Goal: Transaction & Acquisition: Purchase product/service

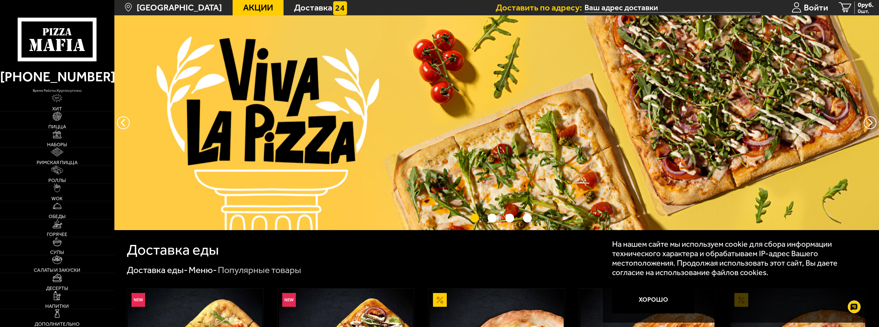
click at [641, 6] on input "text" at bounding box center [672, 8] width 176 height 10
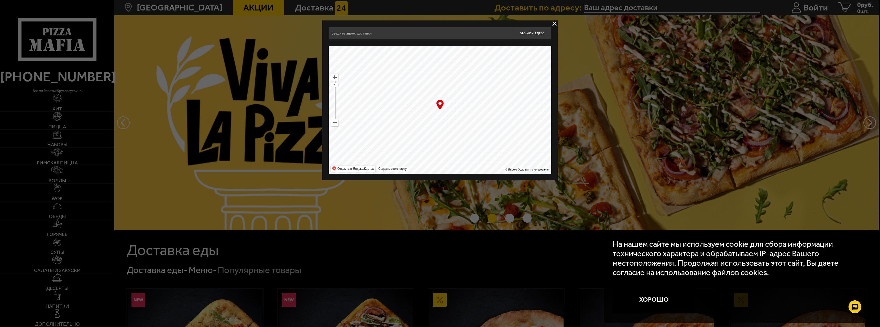
click at [553, 25] on button "delivery type" at bounding box center [554, 23] width 6 height 6
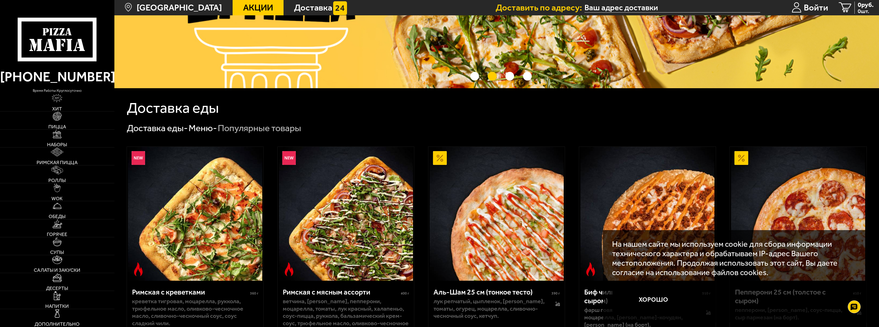
scroll to position [179, 0]
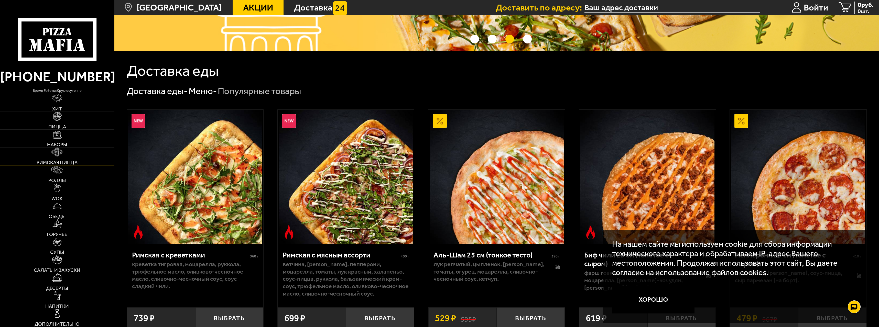
click at [59, 150] on img at bounding box center [57, 152] width 13 height 9
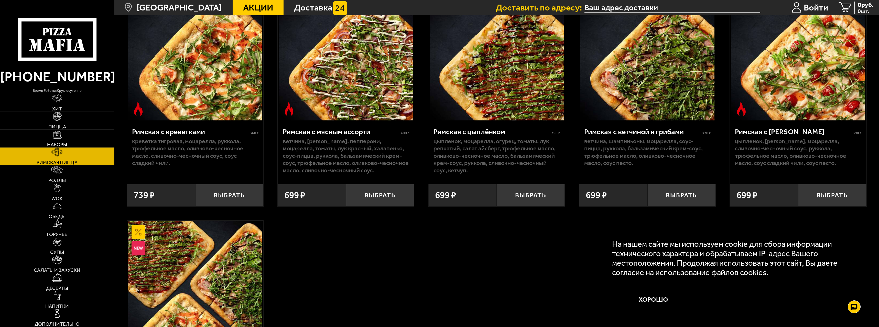
scroll to position [10, 0]
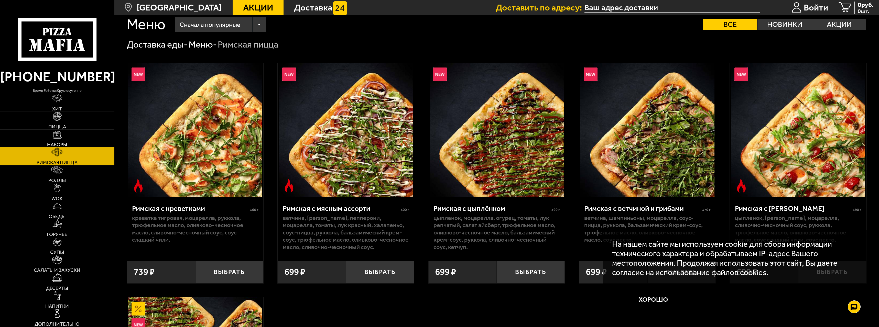
click at [63, 140] on link "Наборы" at bounding box center [57, 139] width 114 height 18
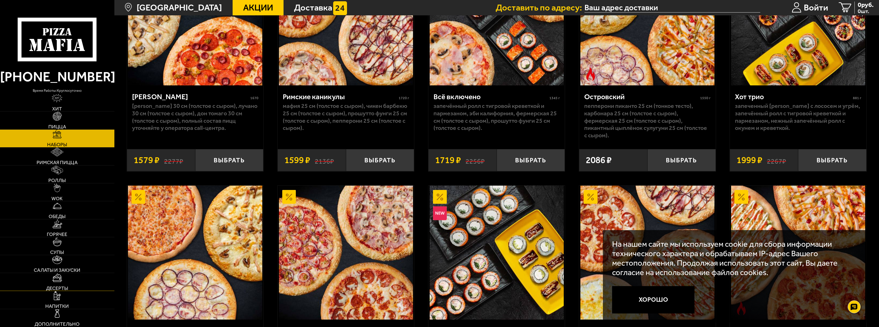
scroll to position [818, 0]
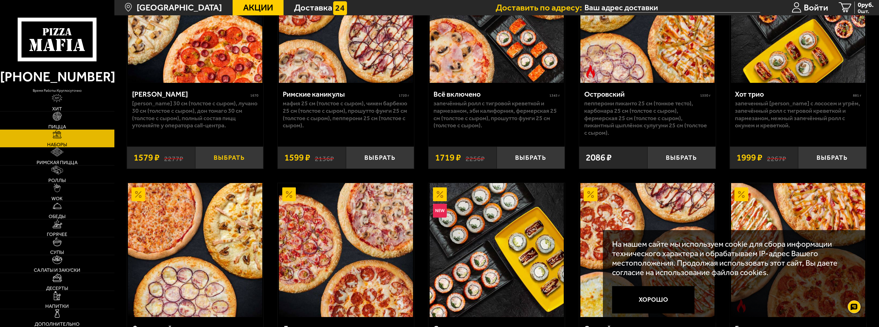
click at [228, 161] on button "Выбрать" at bounding box center [229, 158] width 68 height 23
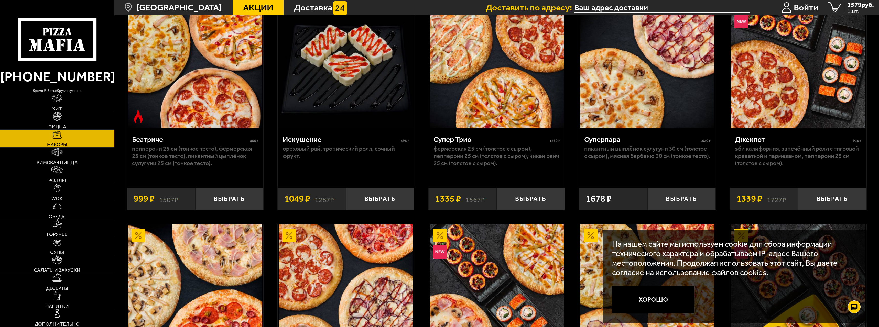
scroll to position [512, 0]
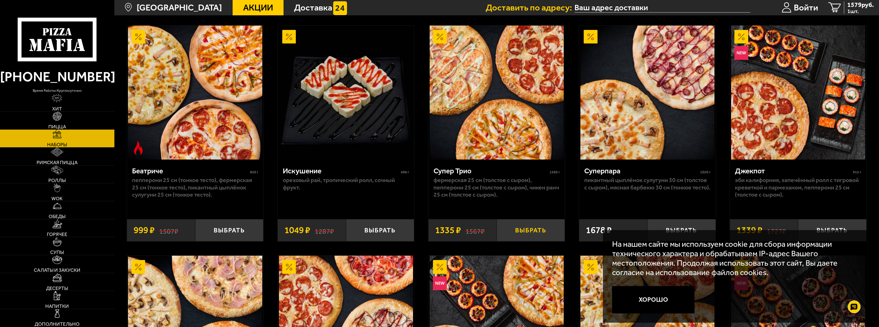
click at [536, 230] on button "Выбрать" at bounding box center [530, 230] width 68 height 23
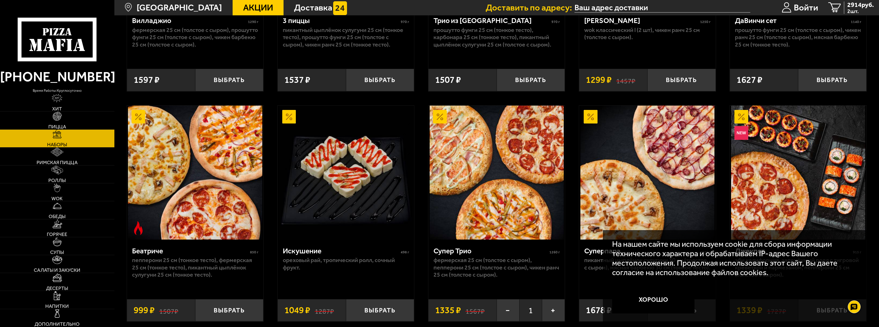
scroll to position [460, 0]
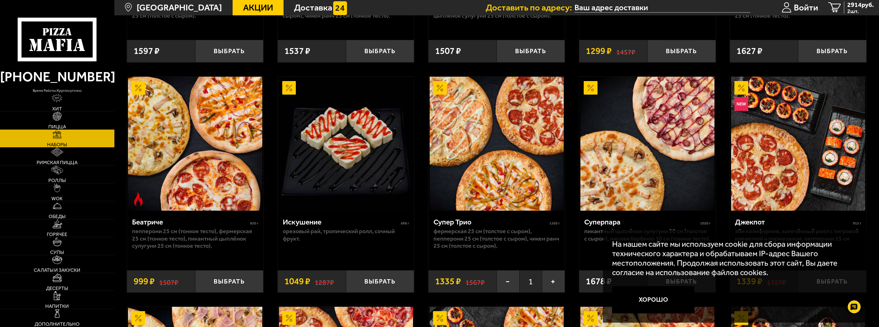
drag, startPoint x: 301, startPoint y: 224, endPoint x: 295, endPoint y: 234, distance: 12.0
click at [295, 234] on p "Ореховый рай, Тропический ролл, Сочный фрукт." at bounding box center [346, 235] width 126 height 15
click at [356, 171] on img at bounding box center [346, 144] width 134 height 134
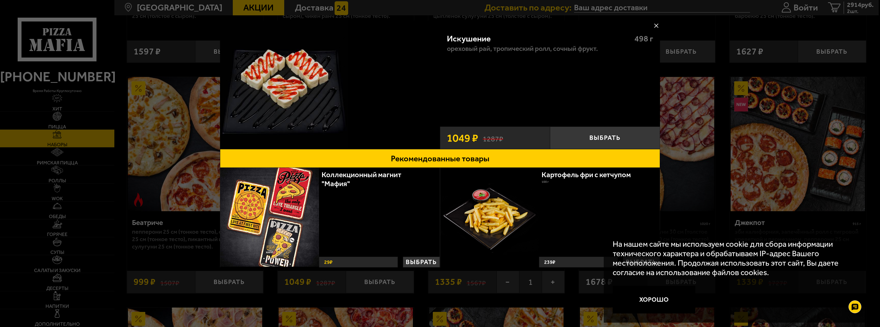
click at [196, 70] on div at bounding box center [440, 163] width 880 height 327
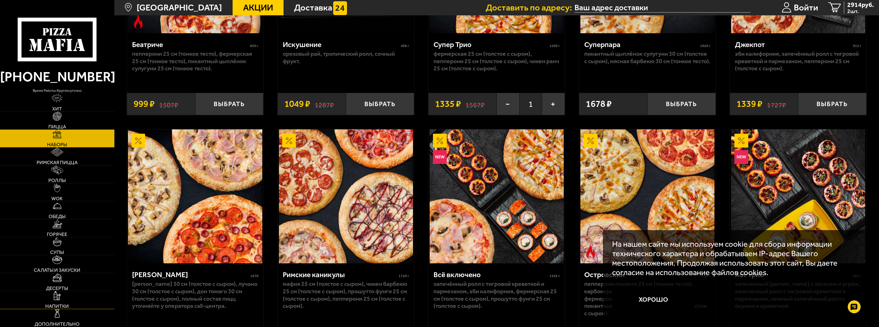
scroll to position [639, 0]
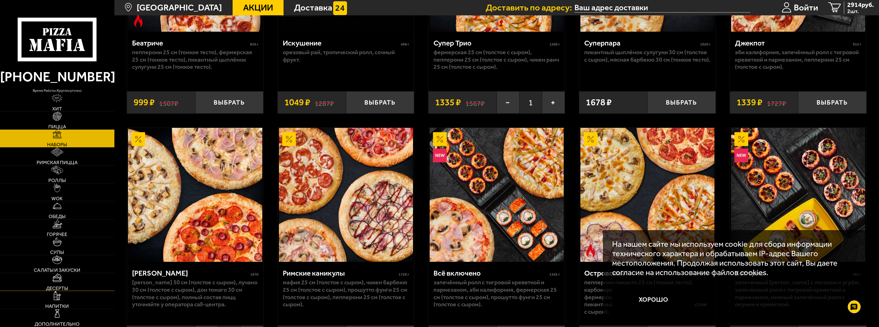
click at [61, 286] on span "Десерты" at bounding box center [57, 288] width 22 height 5
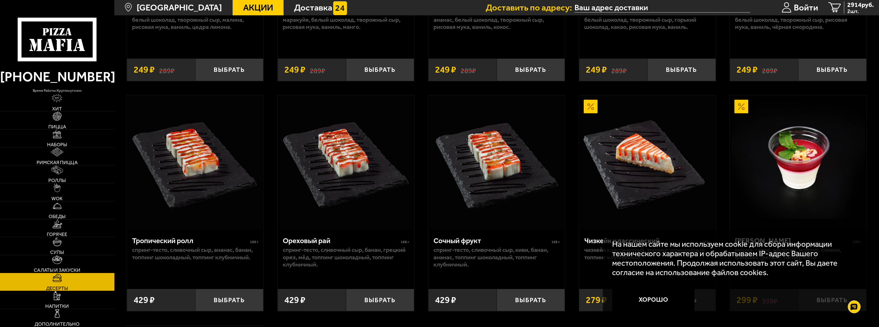
scroll to position [230, 0]
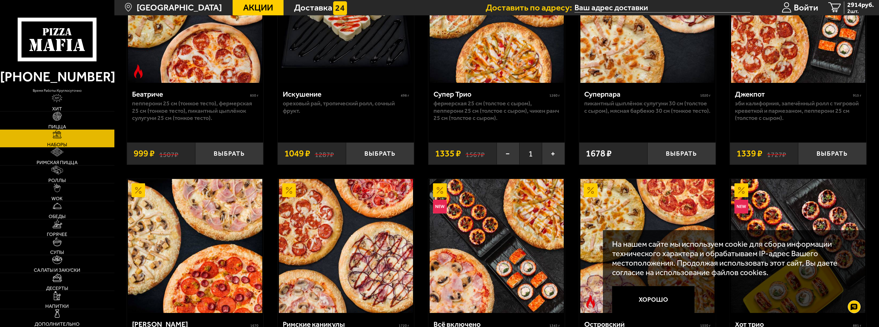
scroll to position [512, 0]
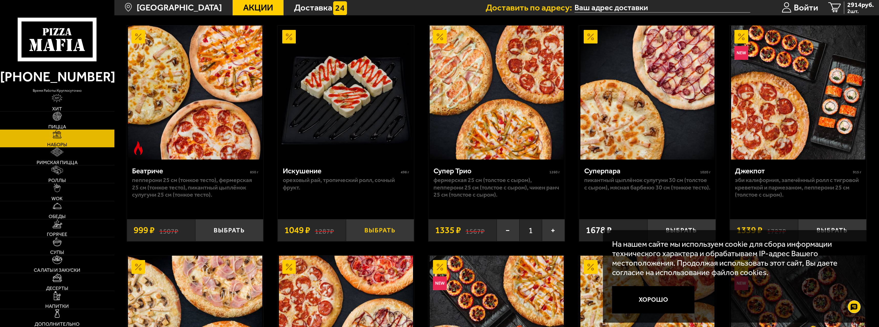
click at [374, 232] on button "Выбрать" at bounding box center [380, 230] width 68 height 23
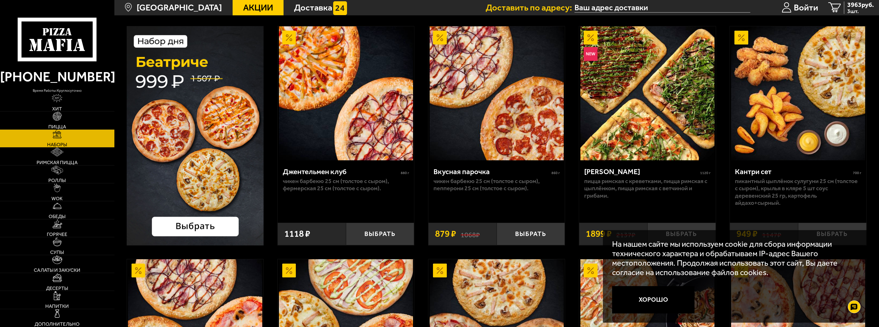
scroll to position [0, 0]
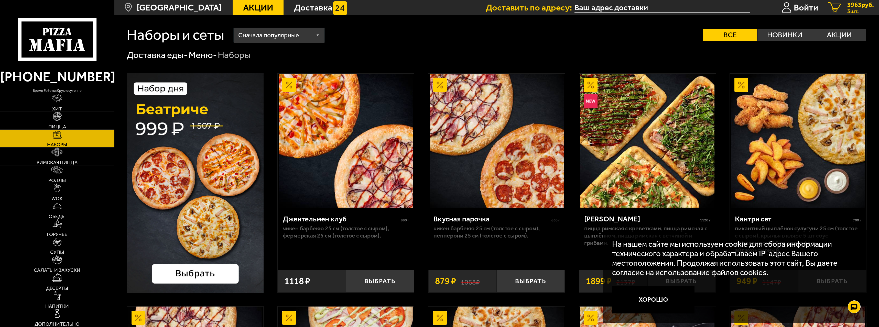
click at [847, 7] on span "3963 руб." at bounding box center [860, 5] width 27 height 6
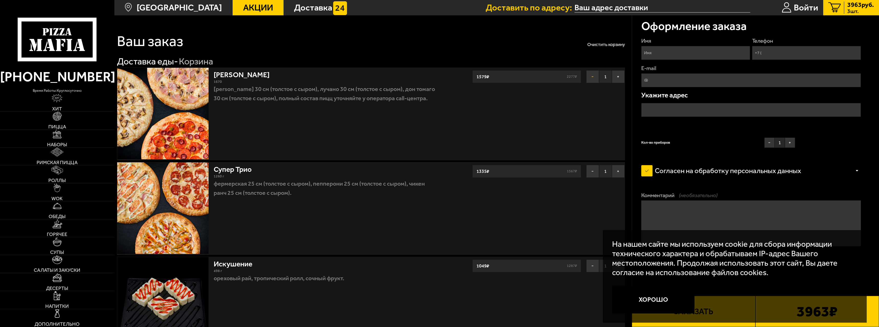
click at [590, 76] on button "−" at bounding box center [592, 76] width 13 height 13
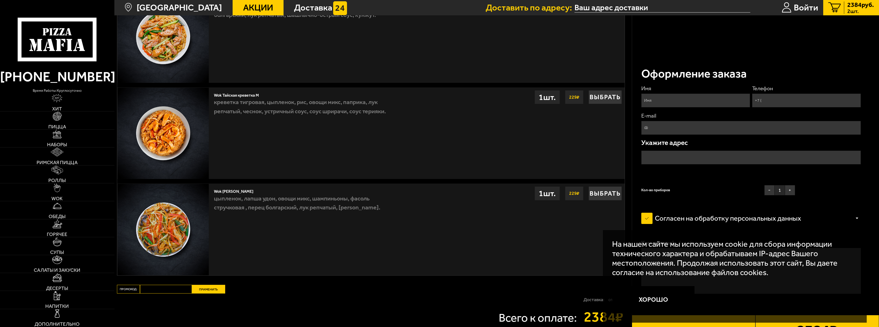
scroll to position [770, 0]
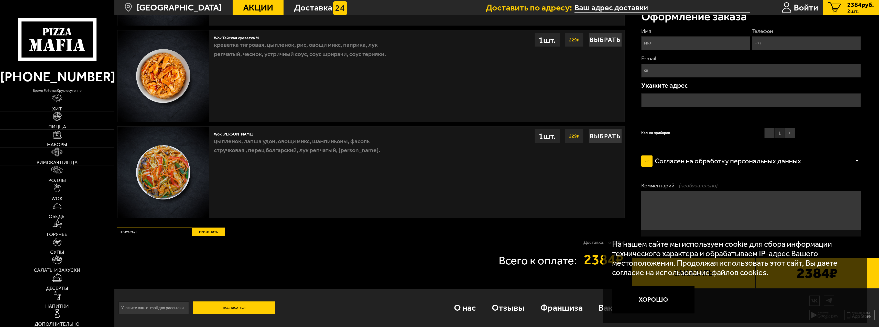
click at [55, 313] on img at bounding box center [57, 313] width 9 height 9
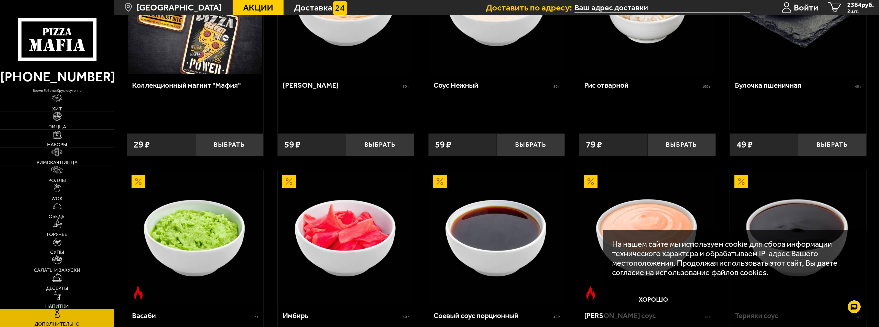
scroll to position [179, 0]
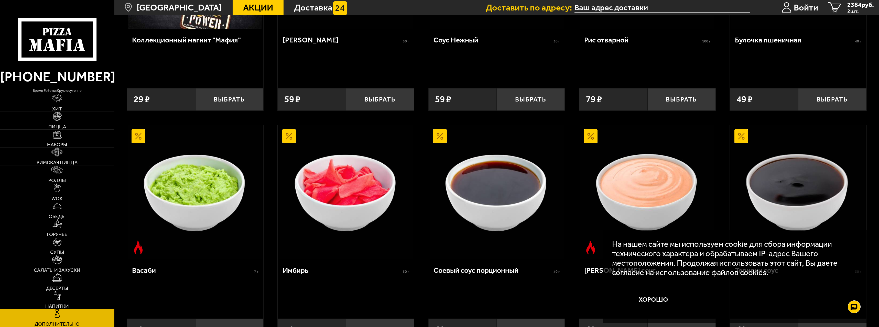
click at [53, 296] on link "Напитки" at bounding box center [57, 300] width 114 height 18
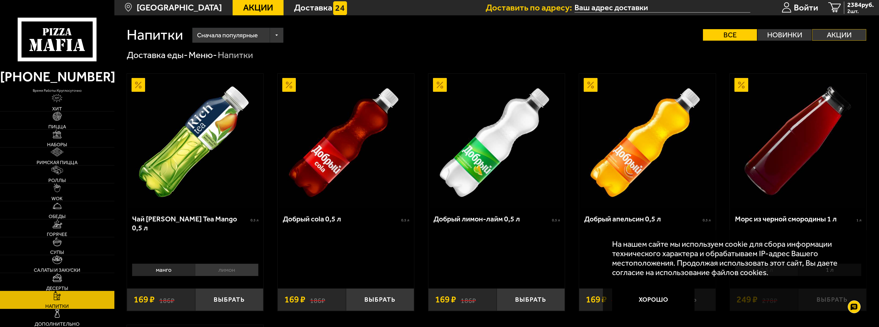
click at [835, 39] on label "Акции" at bounding box center [839, 35] width 54 height 12
click at [0, 0] on input "Акции" at bounding box center [0, 0] width 0 height 0
click at [827, 37] on label "Акции" at bounding box center [839, 35] width 54 height 12
click at [0, 0] on input "Акции" at bounding box center [0, 0] width 0 height 0
click at [60, 105] on link "Хит" at bounding box center [57, 103] width 114 height 18
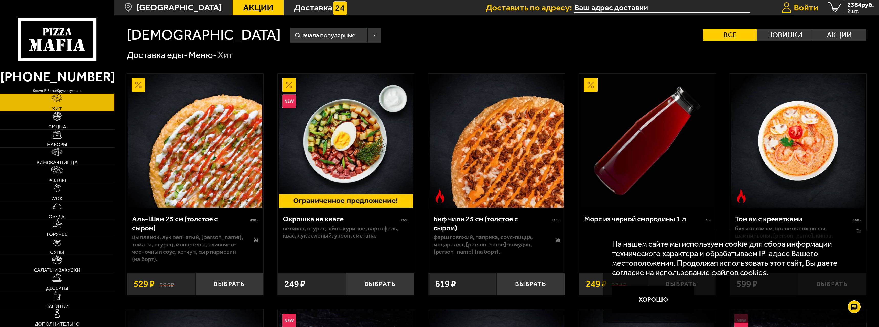
click at [806, 9] on span "Войти" at bounding box center [805, 7] width 24 height 9
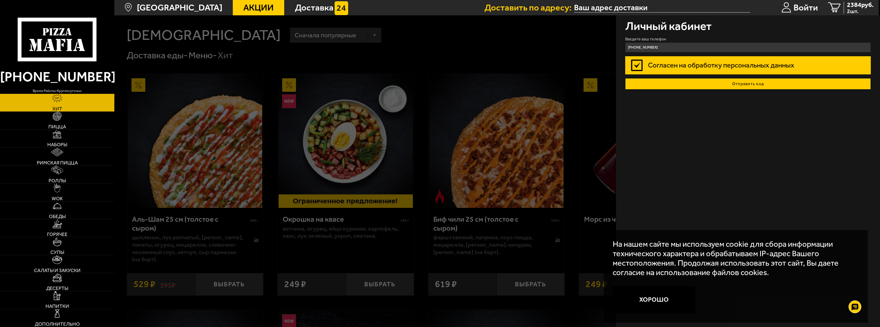
type input "[PHONE_NUMBER]"
click at [709, 80] on button "Отправить код" at bounding box center [748, 83] width 246 height 11
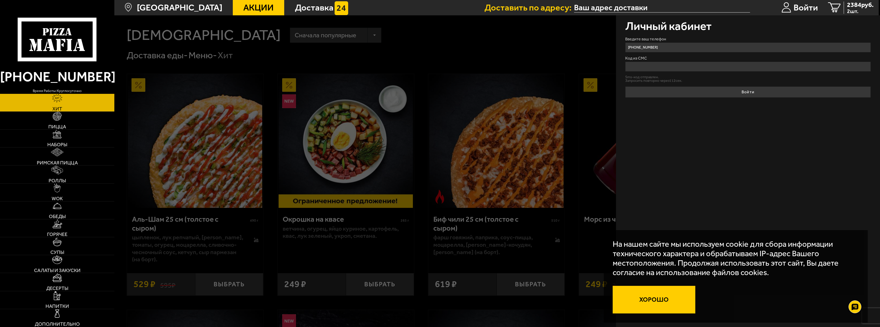
click at [655, 297] on button "Хорошо" at bounding box center [654, 300] width 83 height 28
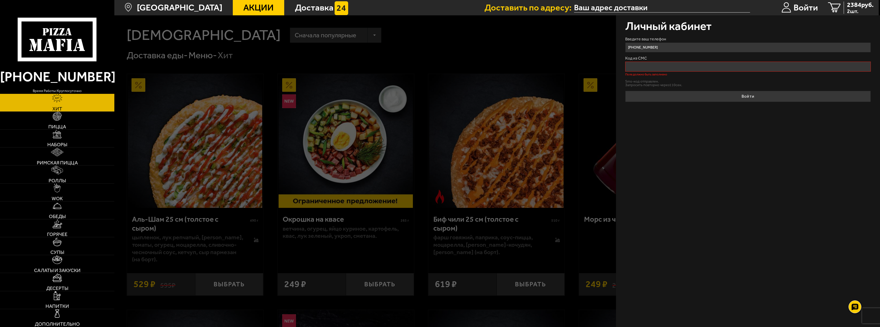
click at [647, 66] on input "Код из СМС" at bounding box center [748, 67] width 246 height 10
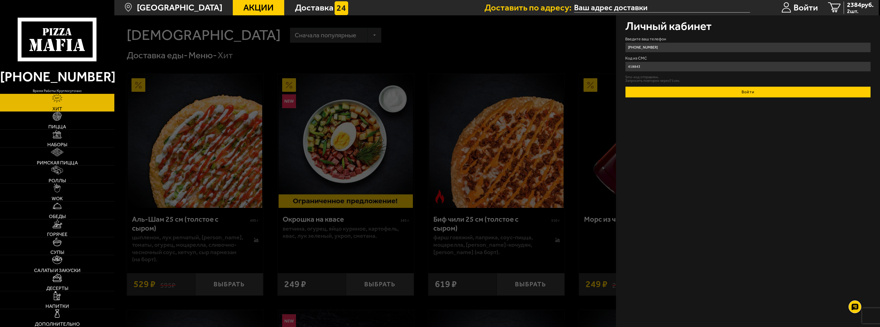
type input "418843"
click at [719, 92] on button "Войти" at bounding box center [748, 91] width 246 height 11
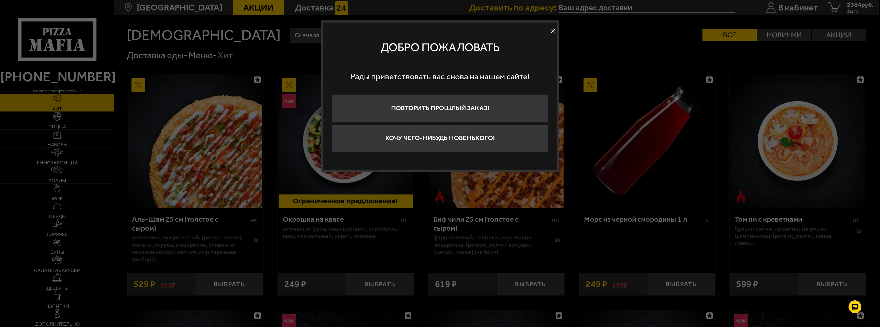
click at [552, 30] on button at bounding box center [553, 31] width 8 height 8
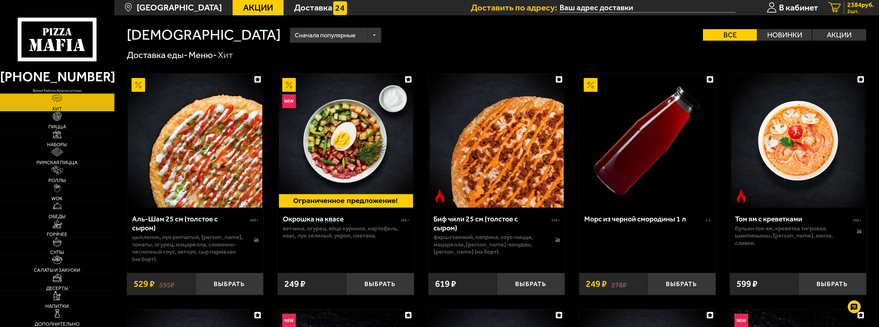
click at [854, 7] on span "2384 руб." at bounding box center [860, 5] width 27 height 6
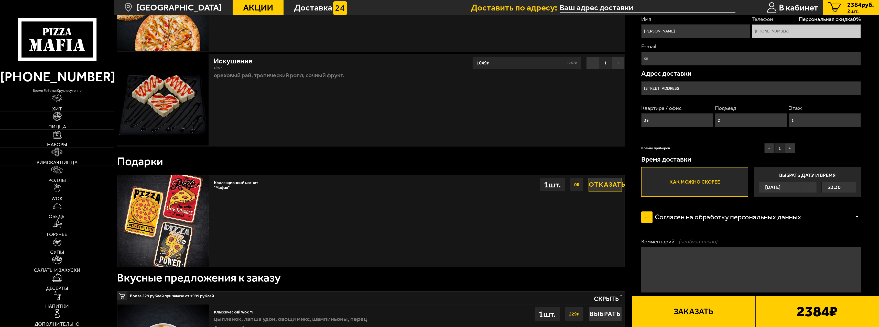
scroll to position [51, 0]
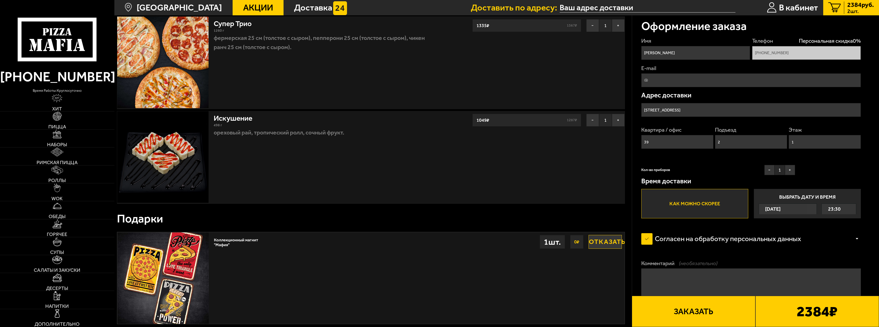
click at [837, 209] on span "23:30" at bounding box center [834, 209] width 13 height 10
click at [0, 0] on input "Выбрать дату и время [DATE] 23:30" at bounding box center [0, 0] width 0 height 0
click at [775, 209] on span "[DATE]" at bounding box center [772, 209] width 15 height 10
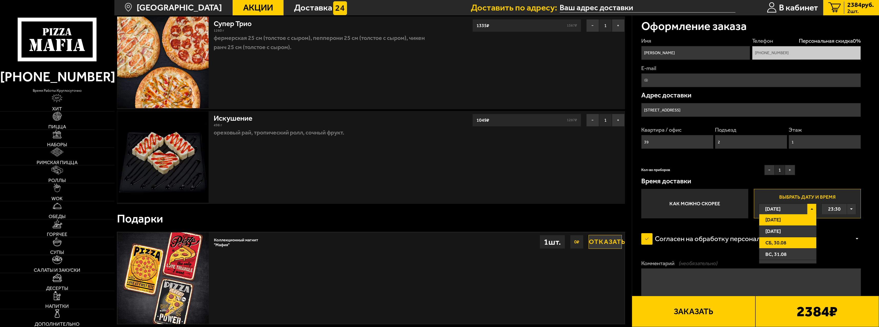
click at [778, 239] on span "сб, 30.08" at bounding box center [775, 243] width 21 height 10
click at [849, 210] on div "00:00" at bounding box center [838, 209] width 34 height 10
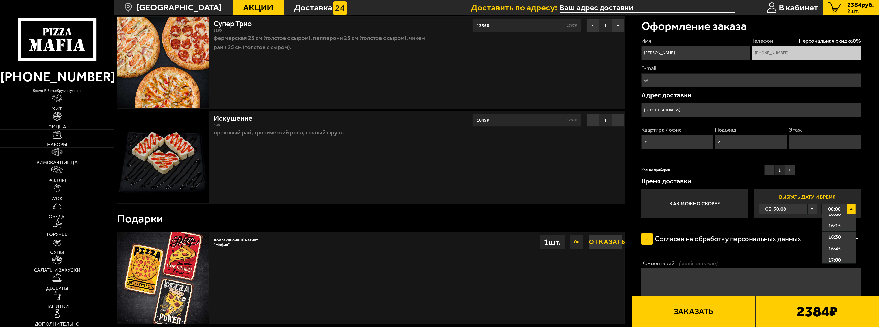
scroll to position [767, 0]
click at [839, 236] on span "17:00" at bounding box center [834, 230] width 13 height 10
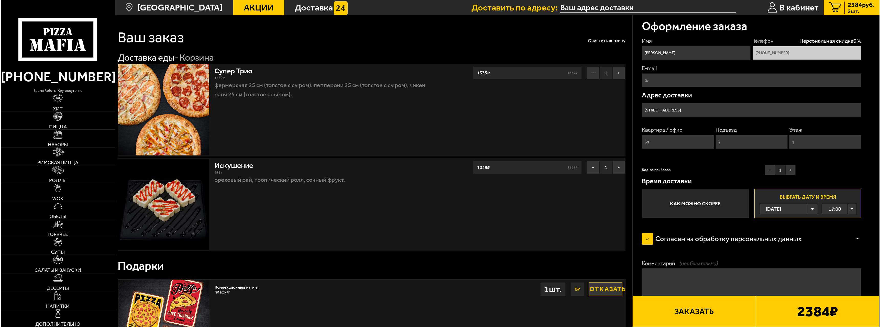
scroll to position [0, 0]
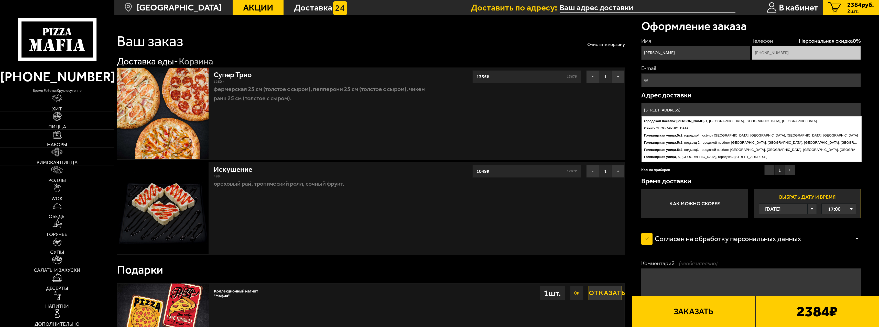
click at [647, 110] on input "[STREET_ADDRESS]" at bounding box center [751, 110] width 220 height 14
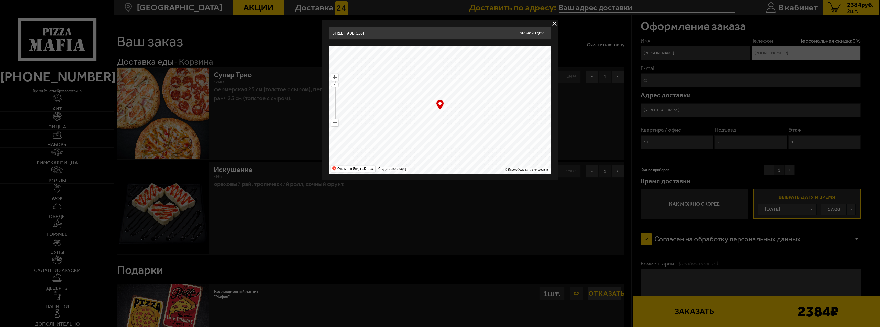
click at [661, 107] on div at bounding box center [440, 163] width 880 height 327
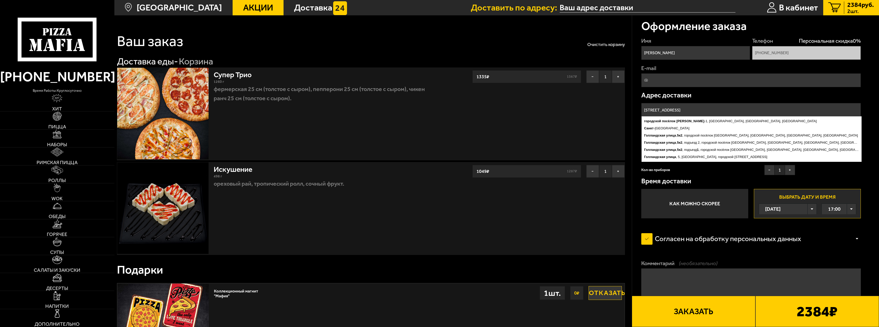
click at [661, 107] on input "[STREET_ADDRESS]" at bounding box center [751, 110] width 220 height 14
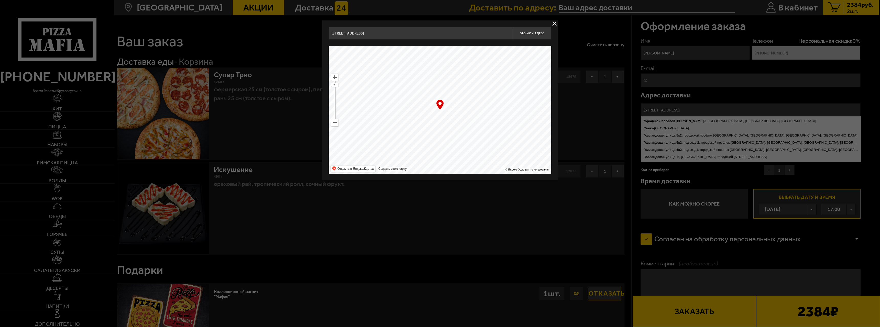
click at [511, 32] on input "[STREET_ADDRESS]" at bounding box center [421, 33] width 184 height 13
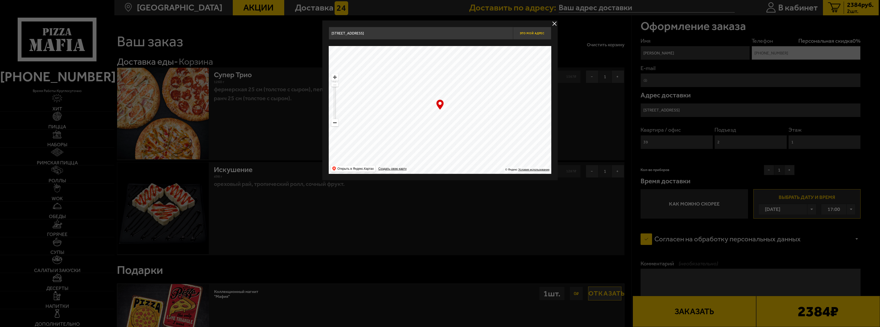
scroll to position [0, 35]
drag, startPoint x: 334, startPoint y: 32, endPoint x: 542, endPoint y: 39, distance: 207.5
click at [542, 39] on div "[STREET_ADDRESS] Это мой адрес" at bounding box center [440, 33] width 223 height 13
type input "[PERSON_NAME]"
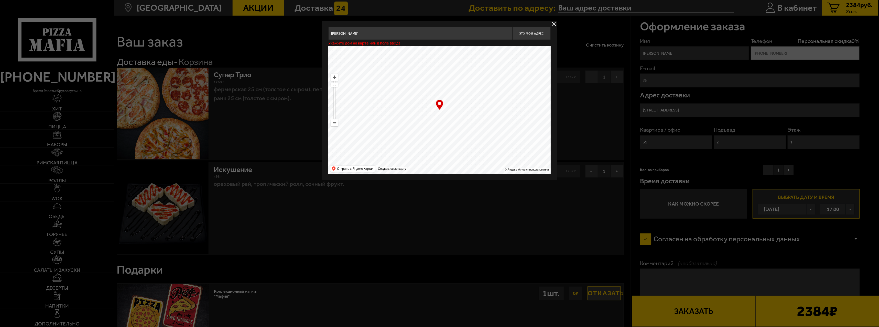
scroll to position [0, 0]
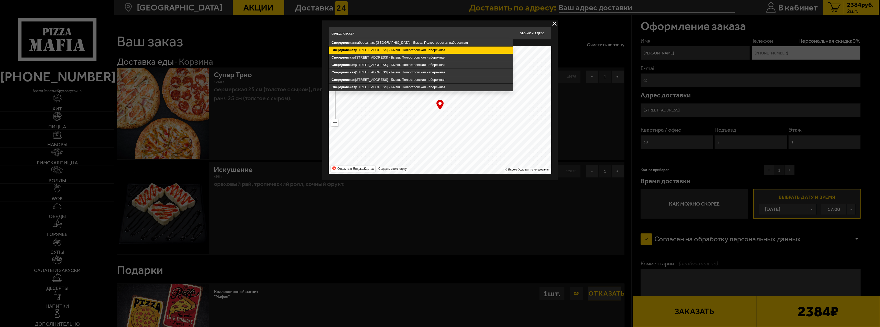
click at [452, 51] on ymaps "[STREET_ADDRESS] · Бывш. Полюстровская набережная" at bounding box center [421, 50] width 184 height 7
type input "[STREET_ADDRESS]"
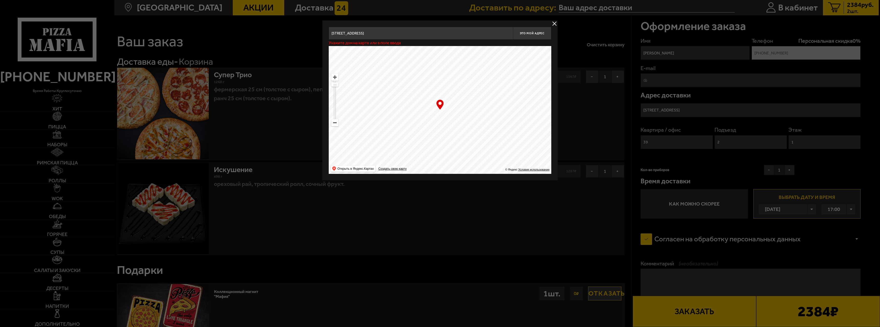
type input "[STREET_ADDRESS]"
click at [534, 32] on span "Это мой адрес" at bounding box center [532, 33] width 25 height 3
type input "[STREET_ADDRESS]"
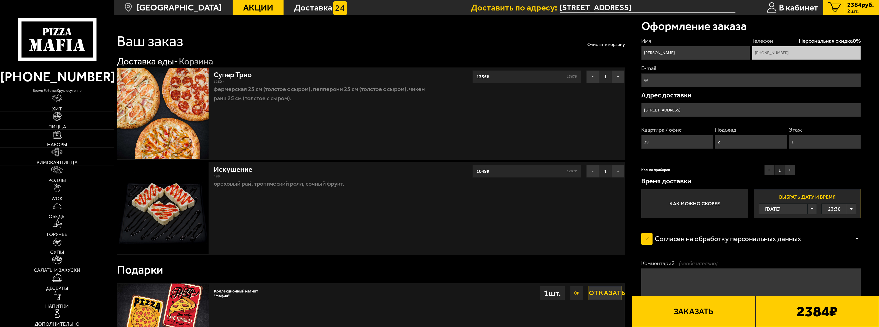
click at [660, 144] on input "39" at bounding box center [677, 142] width 72 height 14
type input "3"
click at [660, 144] on input "Квартира / офис" at bounding box center [677, 142] width 72 height 14
click at [659, 141] on input "Квартира / офис" at bounding box center [677, 142] width 72 height 14
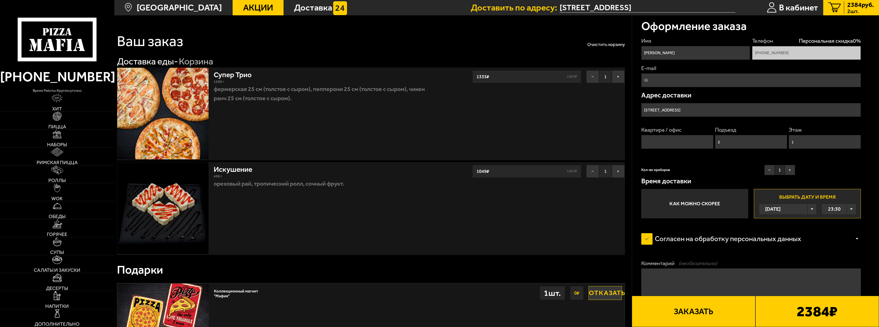
type input "1"
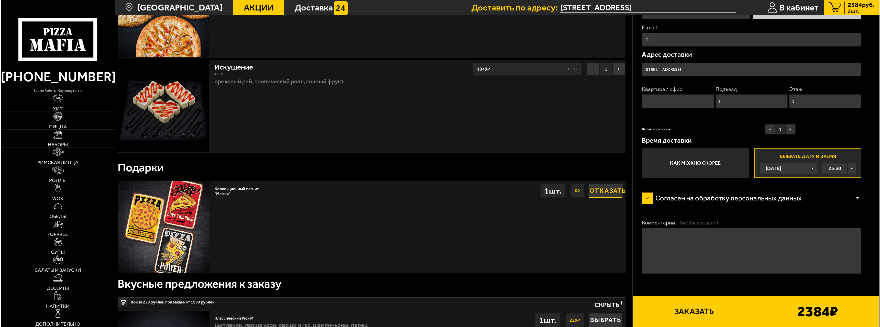
scroll to position [205, 0]
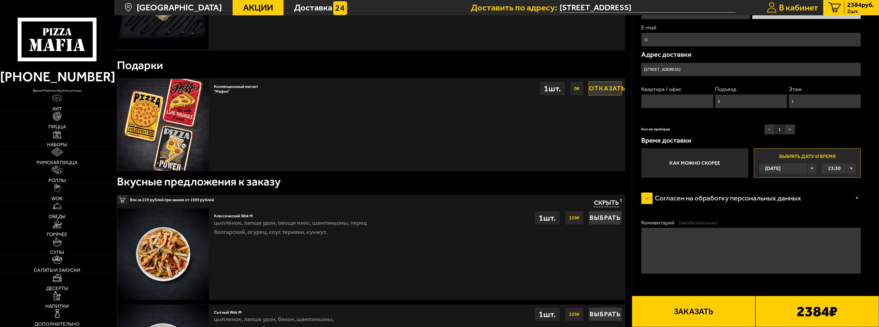
click at [789, 5] on span "В кабинет" at bounding box center [798, 7] width 39 height 9
type input "[STREET_ADDRESS]"
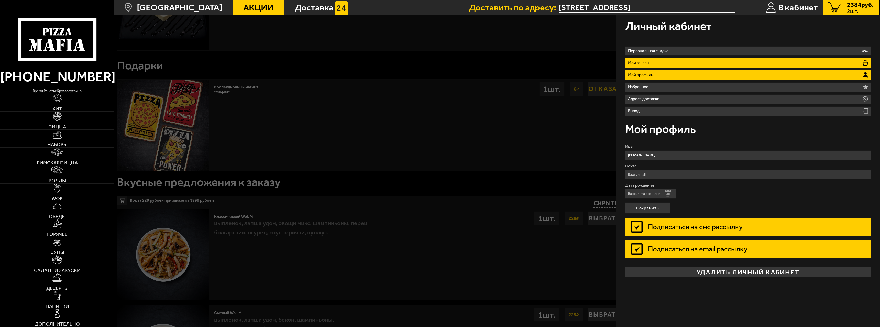
click at [653, 60] on li "Мои заказы" at bounding box center [748, 62] width 246 height 9
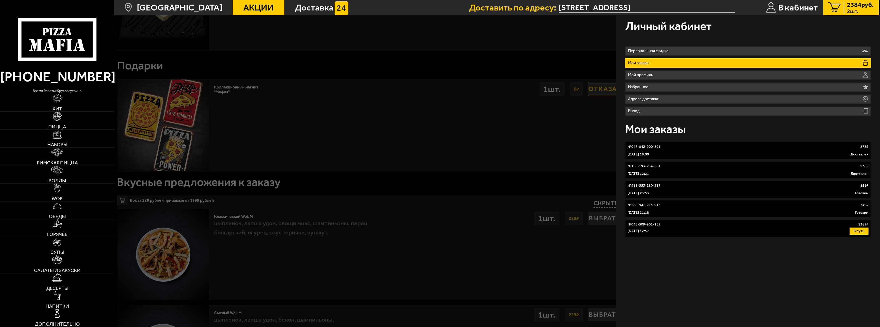
click at [690, 167] on div "№ 168-193-234-284 938 ₽" at bounding box center [747, 166] width 241 height 5
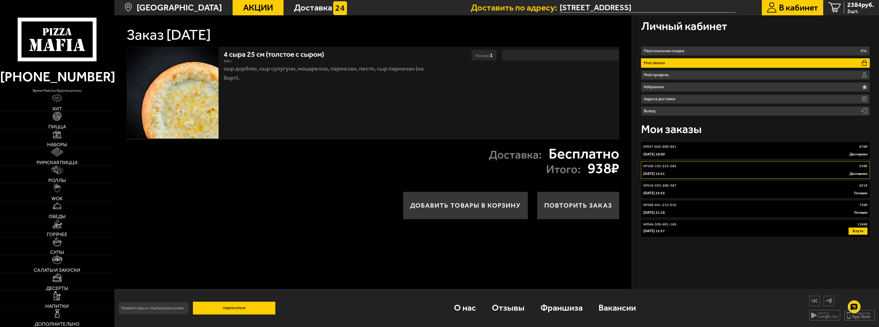
scroll to position [0, 0]
click at [717, 155] on div "[DATE] 18:00 Доставлен" at bounding box center [755, 154] width 224 height 5
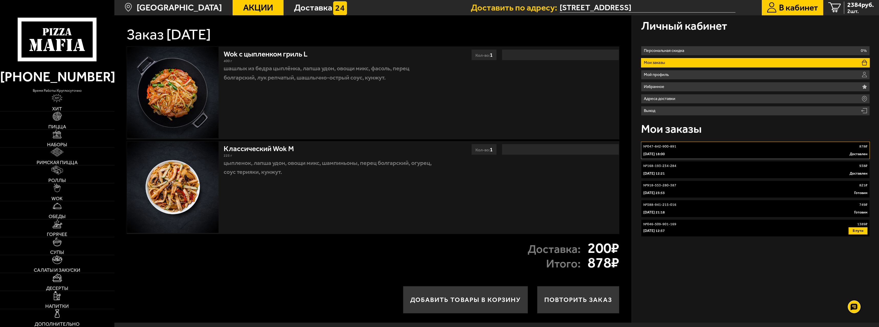
click at [704, 176] on div "[DATE] 12:21 Доставлен" at bounding box center [755, 173] width 224 height 5
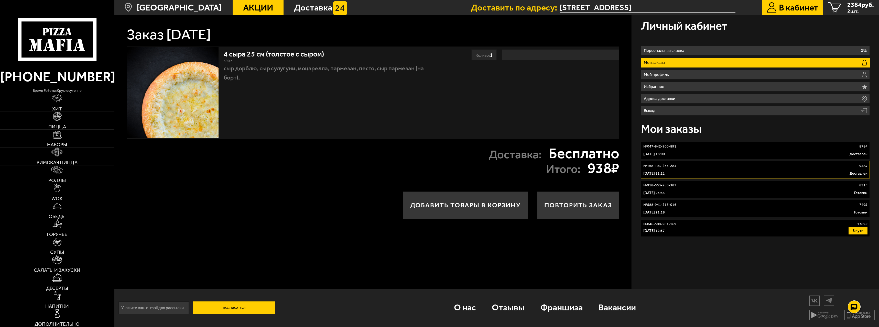
click at [701, 187] on div "№ 918-553-280-387 821 ₽" at bounding box center [755, 185] width 224 height 5
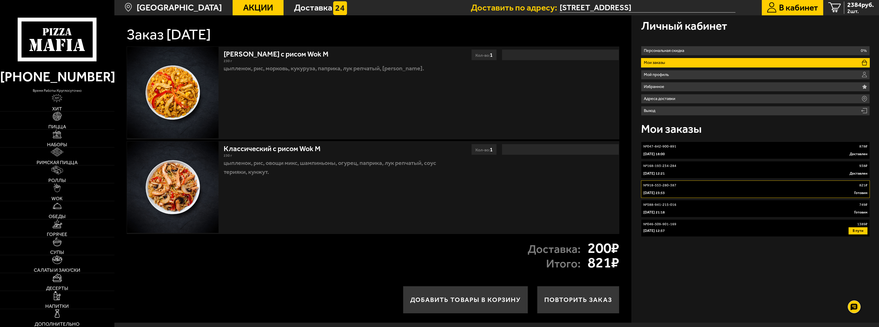
click at [698, 207] on div "№ 588-941-215-016 749 ₽" at bounding box center [755, 204] width 224 height 5
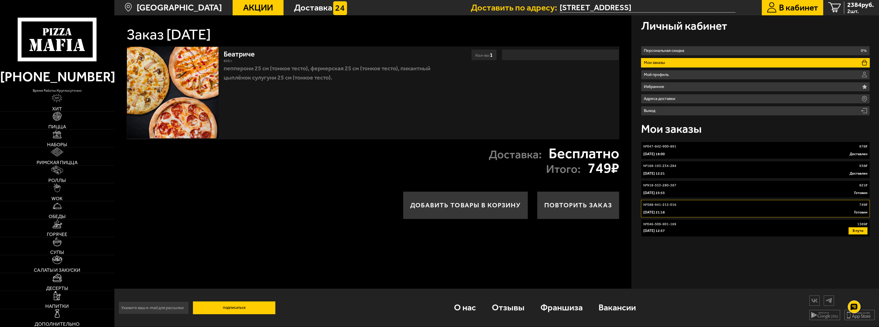
click at [697, 227] on div "№ 046-509-901-169 1389 ₽" at bounding box center [755, 224] width 224 height 5
